Goal: Task Accomplishment & Management: Use online tool/utility

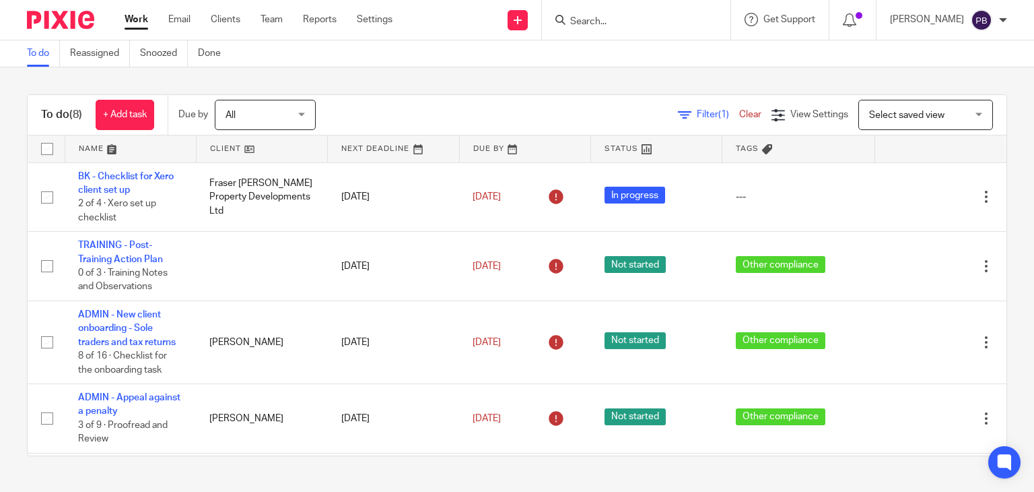
click at [622, 13] on form at bounding box center [640, 19] width 143 height 17
click at [617, 22] on input "Search" at bounding box center [629, 22] width 121 height 12
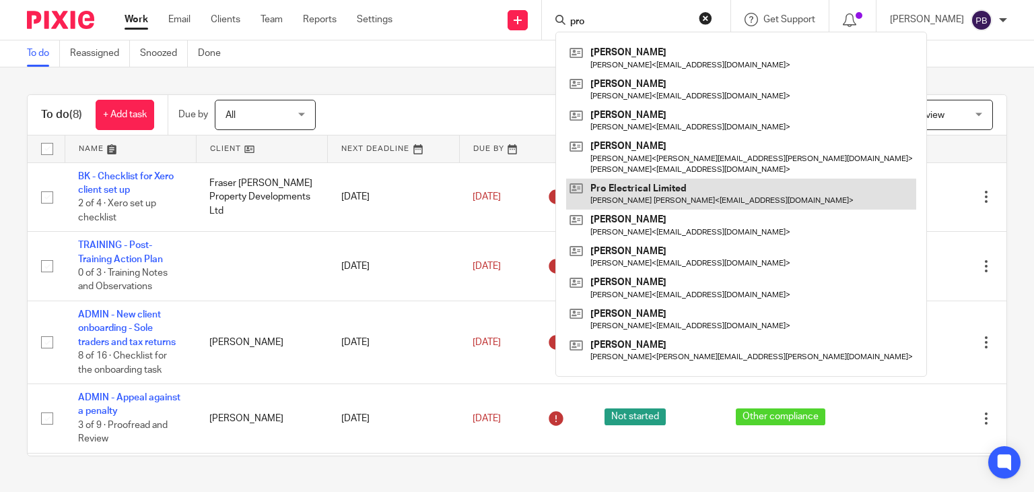
type input "pro"
click at [671, 190] on link at bounding box center [741, 193] width 350 height 31
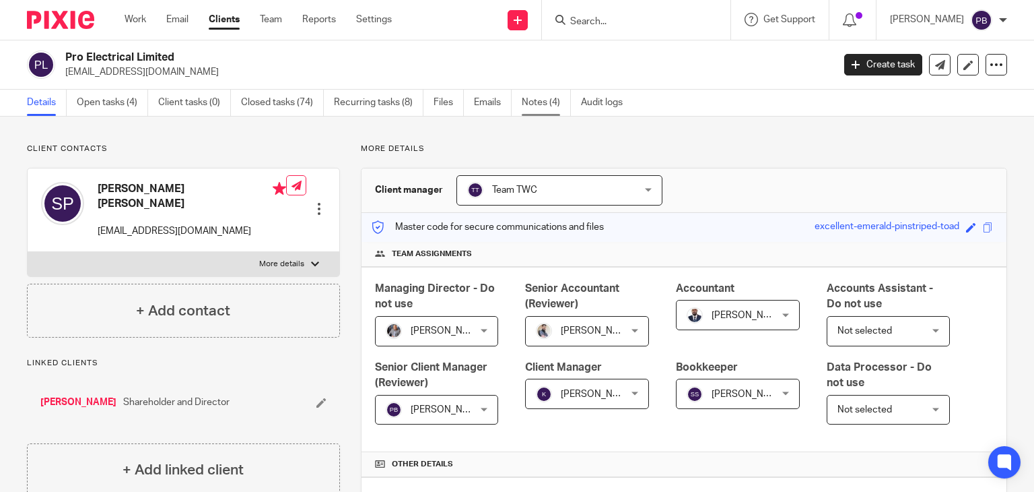
click at [543, 104] on link "Notes (4)" at bounding box center [546, 103] width 49 height 26
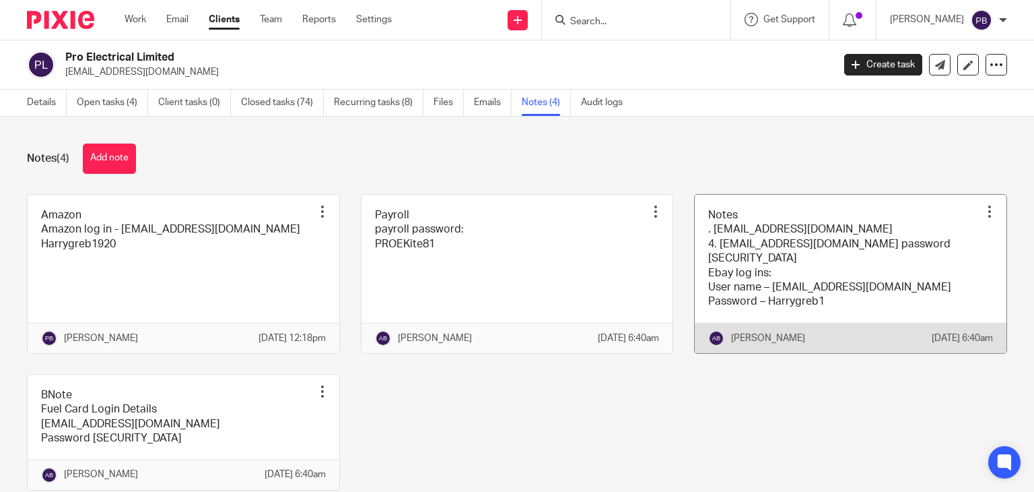
click at [786, 257] on link at bounding box center [851, 274] width 312 height 158
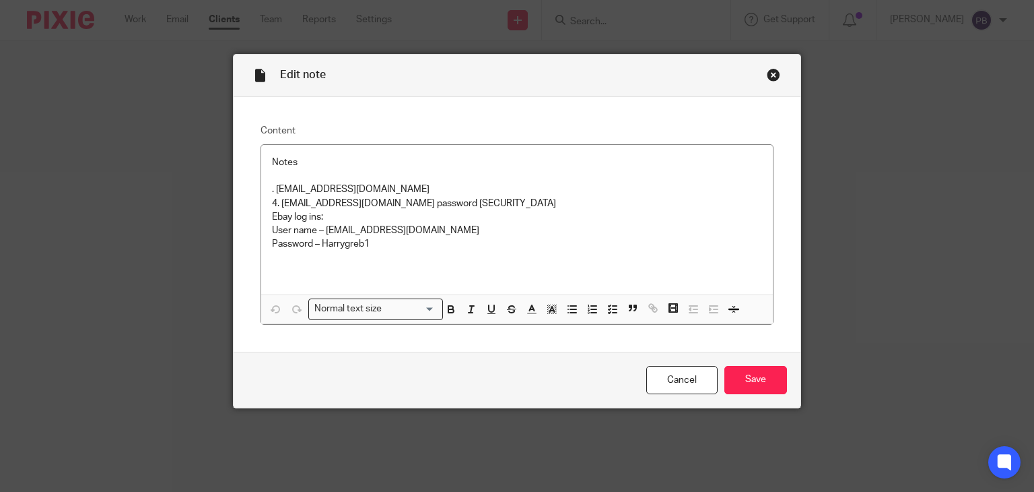
click at [768, 73] on div "Close this dialog window" at bounding box center [773, 74] width 13 height 13
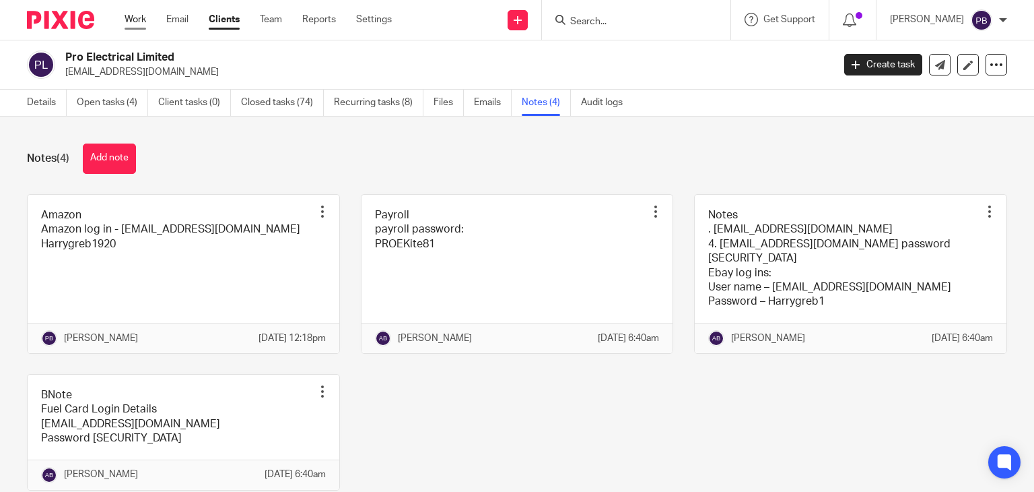
click at [129, 22] on link "Work" at bounding box center [136, 19] width 22 height 13
